Goal: Find specific page/section: Find specific page/section

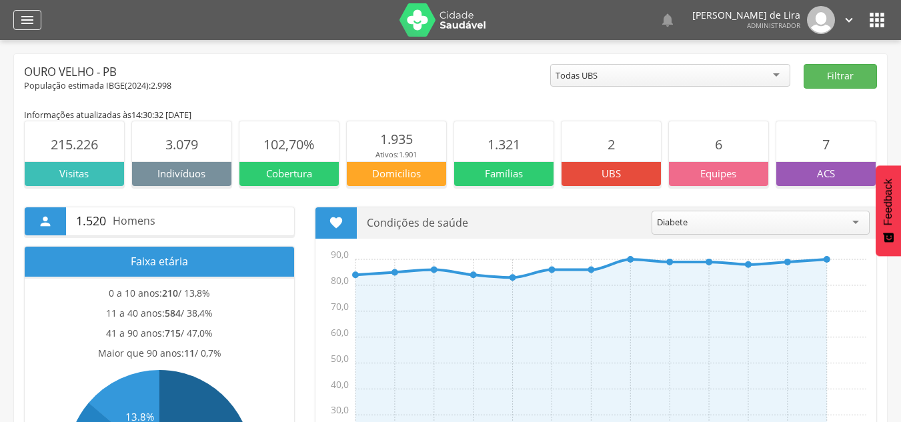
click at [21, 21] on icon "" at bounding box center [27, 20] width 16 height 16
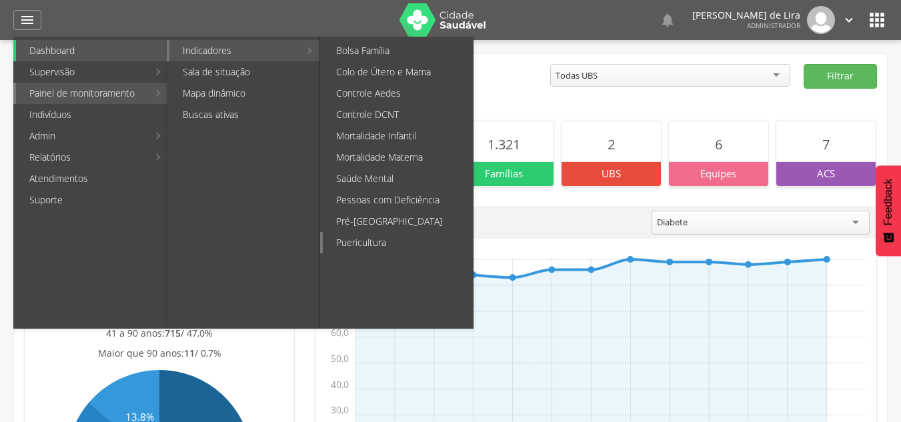
click at [374, 240] on link "Puericultura" at bounding box center [398, 242] width 150 height 21
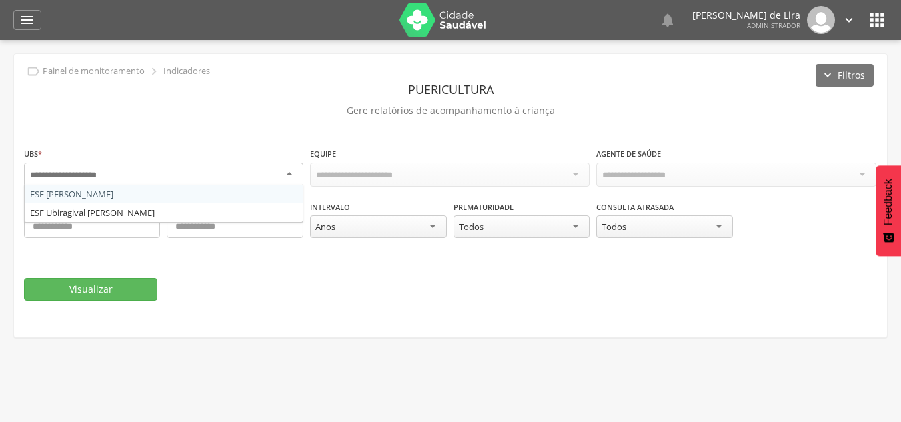
click at [290, 169] on div at bounding box center [164, 175] width 280 height 24
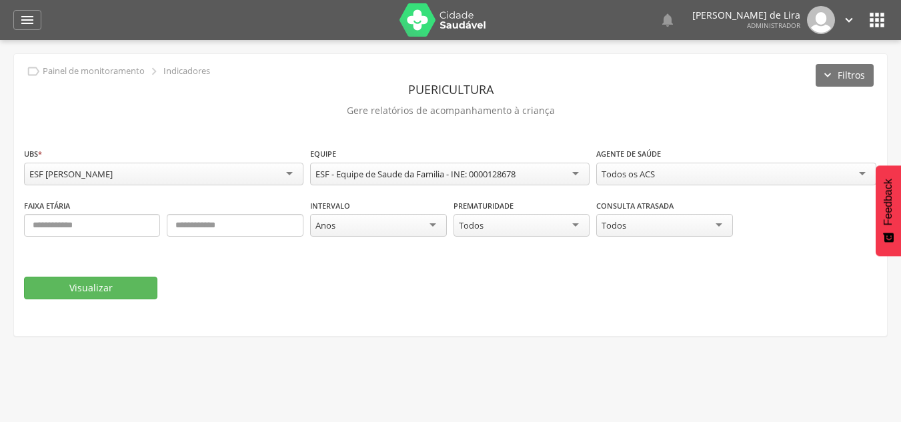
click at [663, 173] on div "Todos os ACS" at bounding box center [737, 174] width 280 height 23
click at [102, 218] on input "text" at bounding box center [92, 225] width 136 height 23
type input "*"
click at [230, 224] on input "text" at bounding box center [235, 225] width 136 height 23
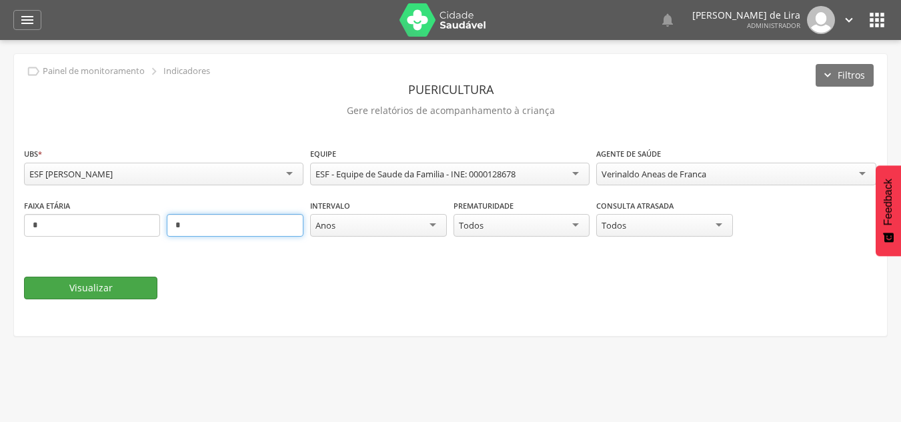
type input "*"
click at [111, 288] on button "Visualizar" at bounding box center [90, 288] width 133 height 23
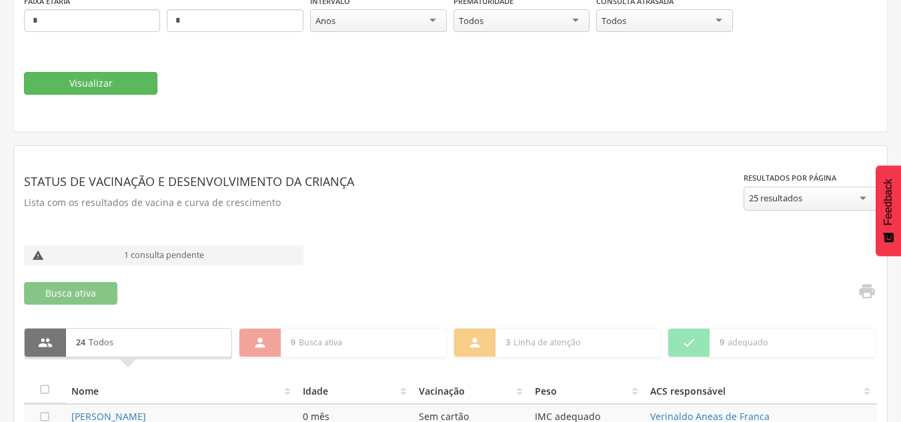
scroll to position [119, 0]
